Goal: Register for event/course

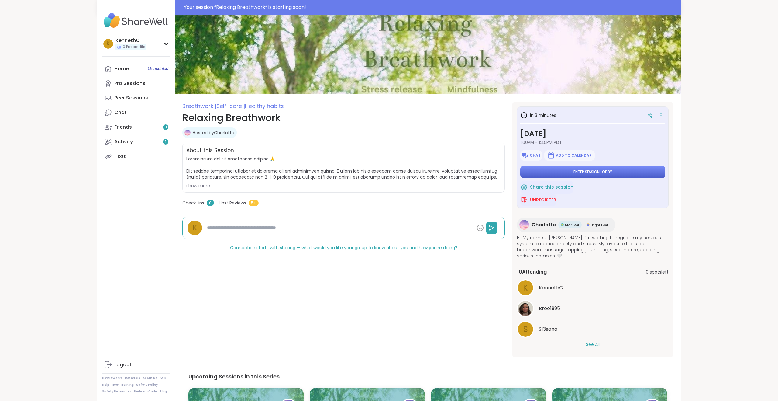
click at [586, 173] on span "Enter session lobby" at bounding box center [593, 171] width 39 height 5
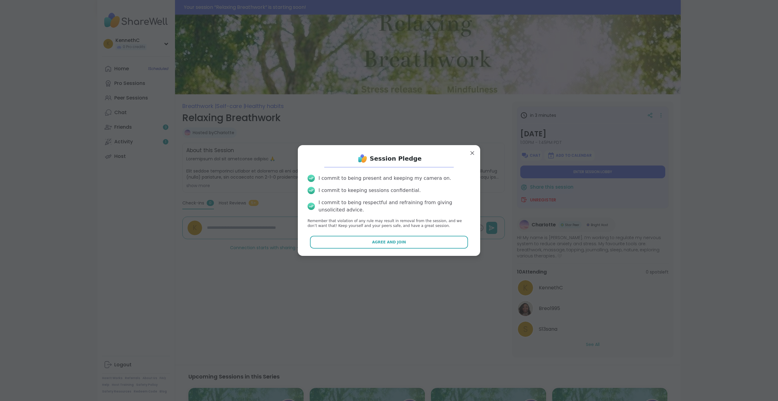
click at [406, 240] on button "Agree and Join" at bounding box center [389, 242] width 158 height 13
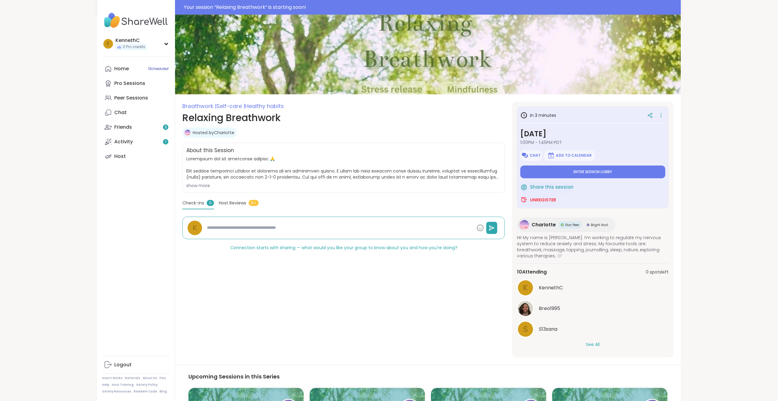
type textarea "*"
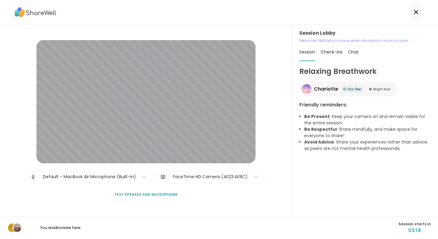
click at [220, 65] on div "Session Lobby | Default - MacBook Air Microphone (Built-in) | FaceTime HD Camer…" at bounding box center [146, 120] width 292 height 191
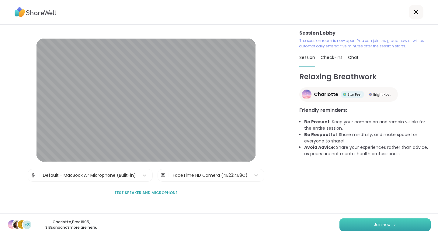
click at [361, 223] on button "Join now" at bounding box center [384, 225] width 91 height 13
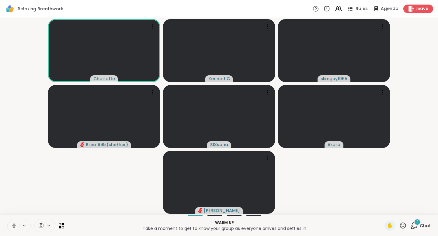
click at [352, 10] on icon at bounding box center [350, 10] width 3 height 1
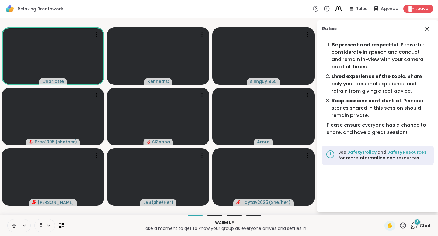
click at [413, 223] on icon at bounding box center [414, 226] width 8 height 8
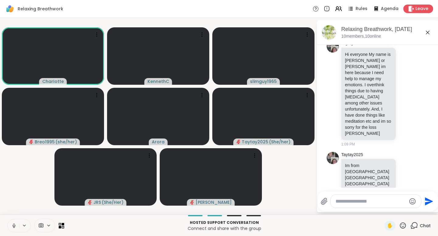
scroll to position [682, 0]
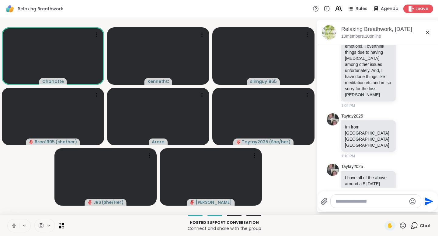
click at [343, 202] on textarea "Type your message" at bounding box center [370, 201] width 71 height 6
type textarea "*"
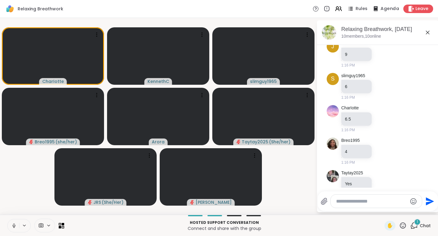
scroll to position [1046, 0]
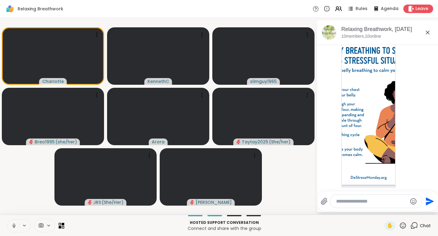
click at [60, 224] on icon at bounding box center [62, 226] width 6 height 6
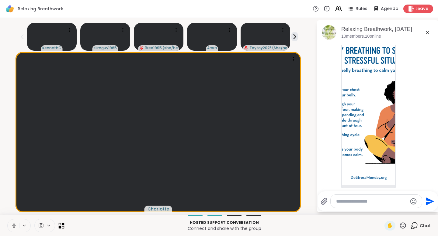
click at [62, 226] on icon at bounding box center [63, 227] width 3 height 3
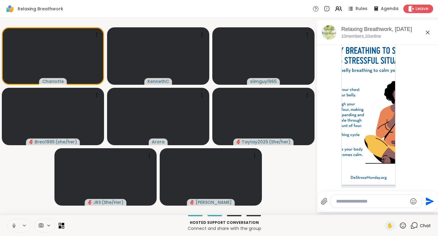
click at [60, 227] on icon at bounding box center [60, 227] width 3 height 3
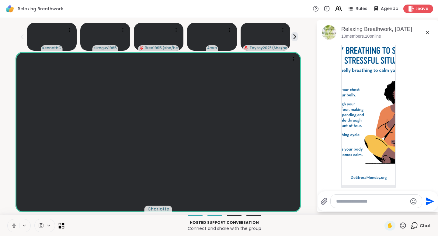
scroll to position [1215, 0]
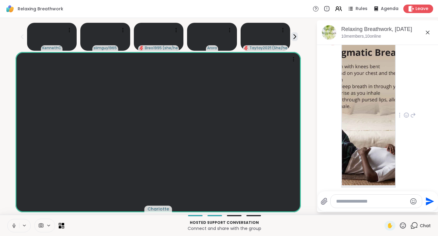
click at [361, 94] on img at bounding box center [368, 113] width 53 height 145
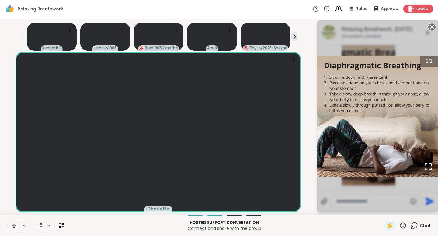
click at [432, 26] on circle at bounding box center [431, 26] width 7 height 7
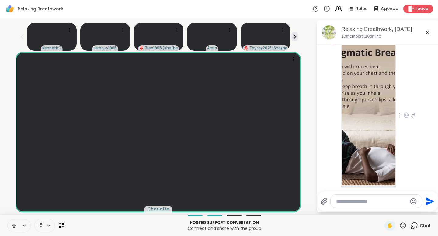
click at [326, 9] on icon at bounding box center [326, 8] width 7 height 7
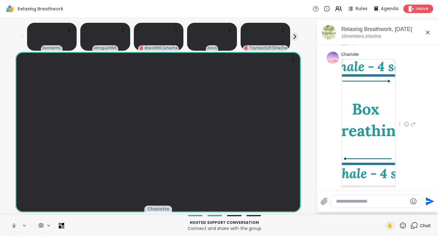
click at [361, 104] on img at bounding box center [368, 123] width 53 height 126
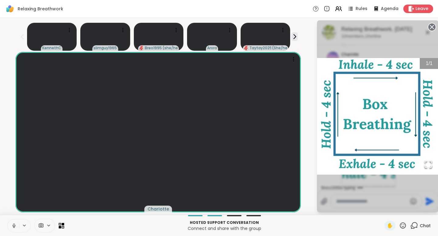
scroll to position [1412, 0]
click at [413, 225] on icon at bounding box center [414, 226] width 8 height 8
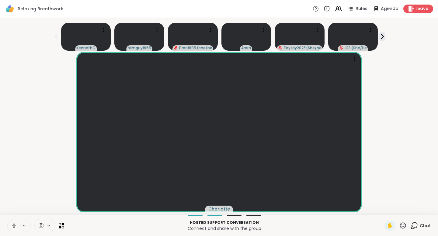
click at [413, 225] on icon at bounding box center [414, 226] width 8 height 8
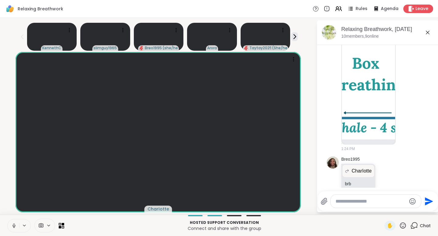
click at [378, 202] on textarea "Type your message" at bounding box center [370, 201] width 71 height 6
type textarea "*"
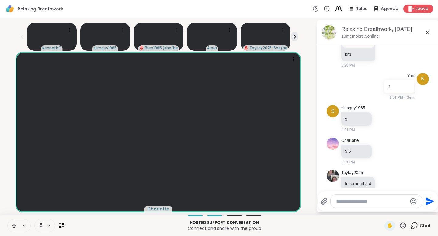
scroll to position [1701, 0]
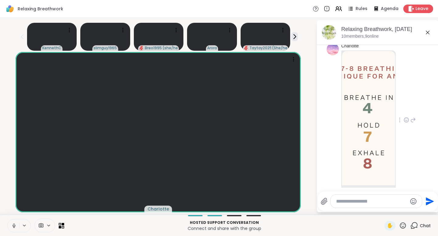
click at [364, 124] on img at bounding box center [368, 118] width 53 height 134
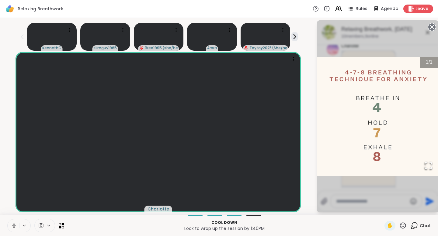
scroll to position [1733, 0]
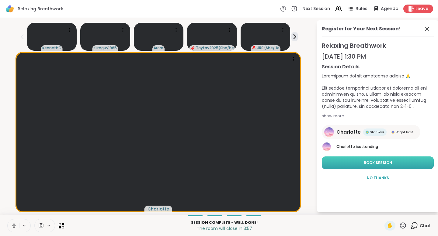
click at [374, 164] on span "Book Session" at bounding box center [378, 162] width 28 height 5
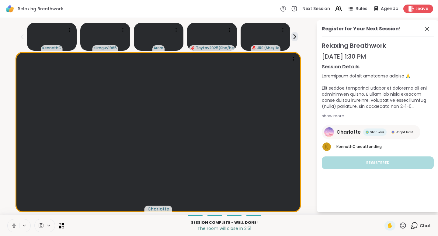
click at [416, 225] on icon at bounding box center [414, 226] width 8 height 8
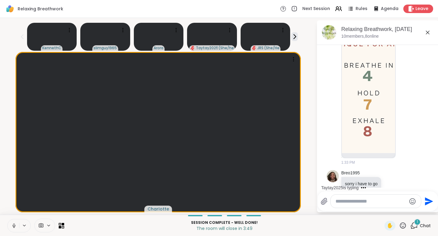
scroll to position [1802, 0]
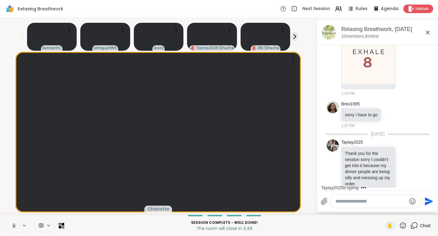
click at [379, 203] on textarea "Type your message" at bounding box center [370, 201] width 71 height 6
type textarea "*"
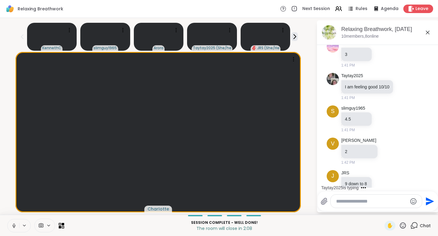
scroll to position [2029, 0]
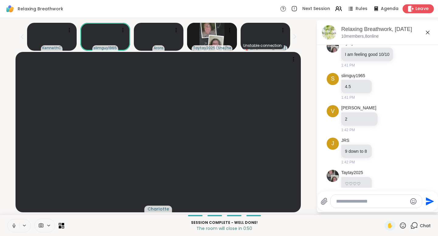
click at [414, 9] on div "Leave" at bounding box center [417, 8] width 31 height 9
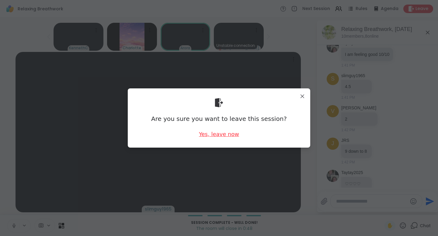
click at [231, 132] on div "Yes, leave now" at bounding box center [219, 134] width 40 height 8
